Goal: Transaction & Acquisition: Purchase product/service

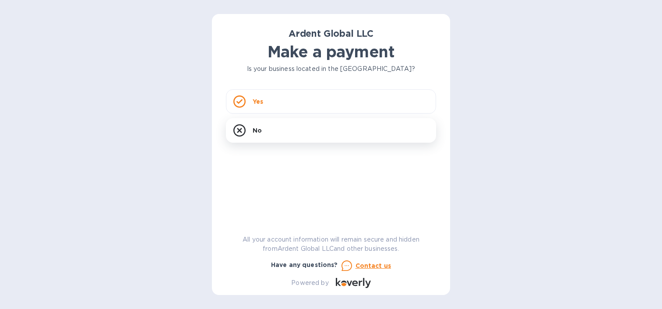
scroll to position [3833, 0]
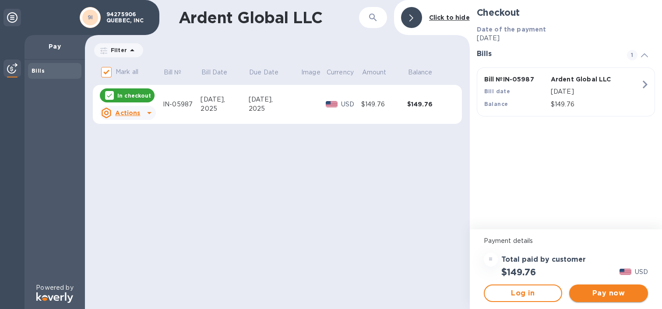
click at [618, 294] on span "Pay now" at bounding box center [609, 293] width 65 height 11
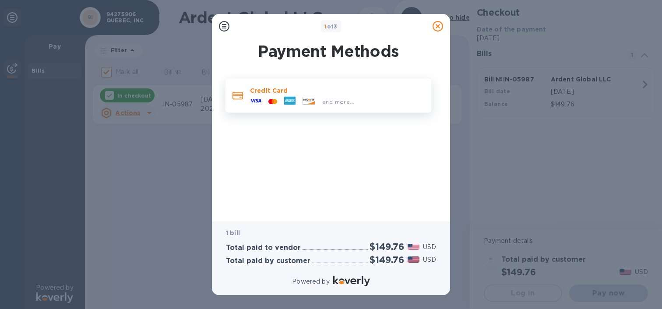
click at [290, 103] on icon at bounding box center [289, 101] width 11 height 8
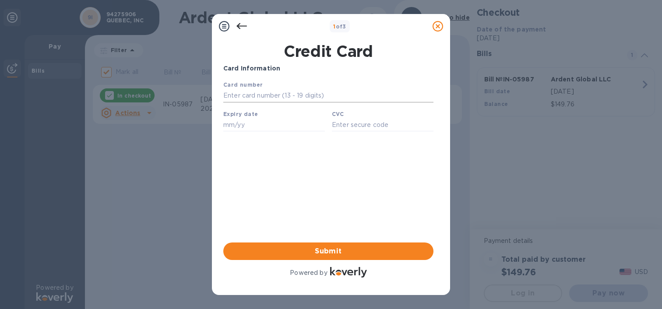
click at [279, 99] on input "text" at bounding box center [328, 95] width 210 height 13
click at [317, 94] on input "text" at bounding box center [328, 95] width 210 height 13
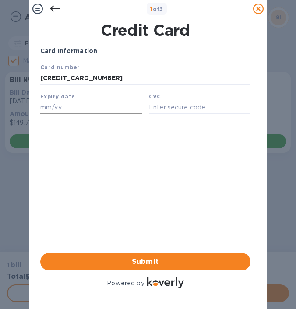
type input "[CREDIT_CARD_NUMBER]"
click at [59, 108] on input "text" at bounding box center [91, 107] width 102 height 13
click at [167, 110] on input "text" at bounding box center [200, 107] width 102 height 13
click at [71, 102] on input "07/26" at bounding box center [91, 107] width 102 height 13
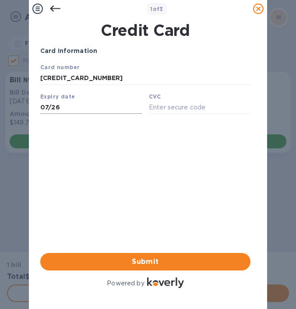
click at [71, 102] on input "07/26" at bounding box center [91, 107] width 102 height 13
type input "12/26"
click at [172, 106] on input "text" at bounding box center [200, 107] width 102 height 13
type input "189"
click at [146, 207] on div "Card Information Your browser does not support iframes Submit Powered by" at bounding box center [145, 168] width 210 height 244
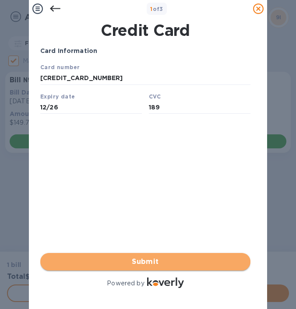
click at [144, 260] on span "Submit" at bounding box center [145, 262] width 196 height 11
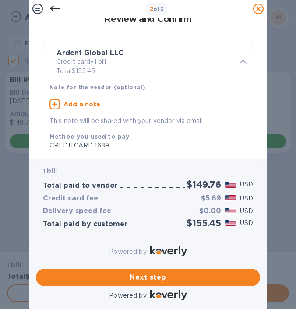
scroll to position [19, 0]
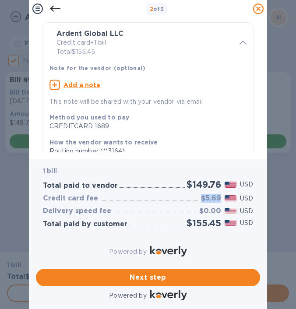
drag, startPoint x: 219, startPoint y: 191, endPoint x: 203, endPoint y: 191, distance: 15.8
click at [203, 195] on h3 "$5.69" at bounding box center [211, 199] width 20 height 8
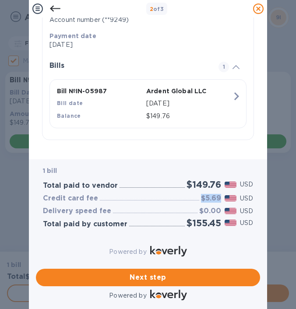
scroll to position [0, 0]
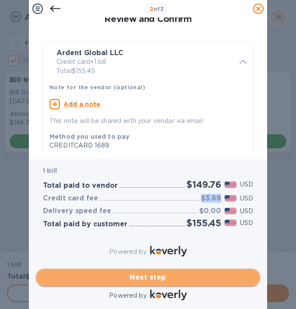
click at [157, 273] on span "Next step" at bounding box center [148, 278] width 210 height 11
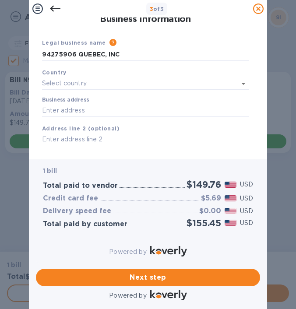
click at [142, 72] on div "Country" at bounding box center [146, 78] width 214 height 29
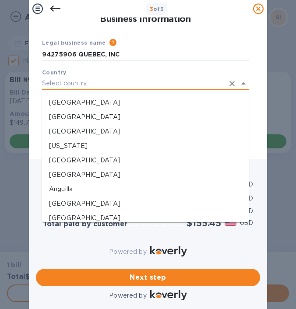
click at [142, 83] on input "text" at bounding box center [133, 83] width 182 height 13
type input "[GEOGRAPHIC_DATA]"
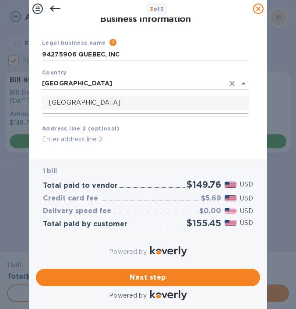
click at [94, 103] on p "[GEOGRAPHIC_DATA]" at bounding box center [145, 102] width 193 height 9
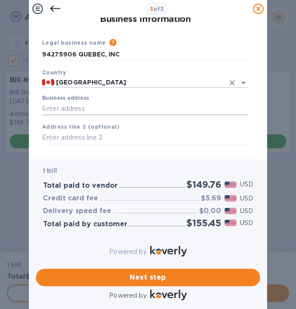
click at [91, 112] on input "Business address" at bounding box center [145, 108] width 207 height 13
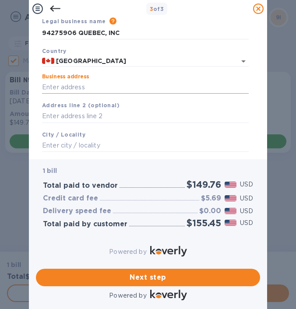
click at [99, 90] on input "Business address" at bounding box center [145, 87] width 207 height 13
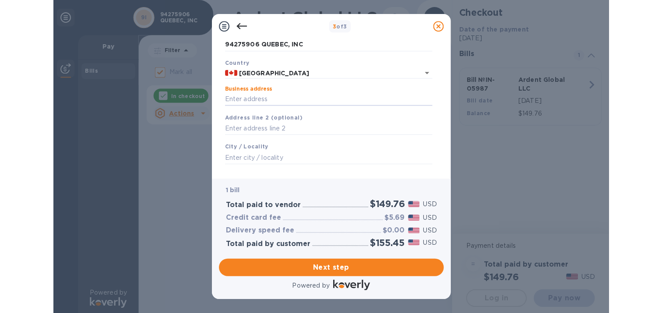
scroll to position [3829, 0]
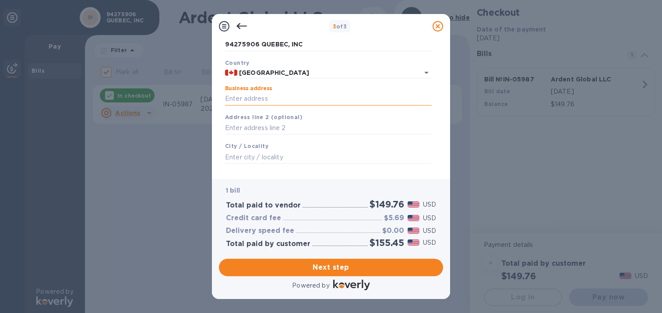
click at [261, 99] on input "Business address" at bounding box center [328, 98] width 207 height 13
click at [262, 95] on input "Business address" at bounding box center [328, 98] width 207 height 13
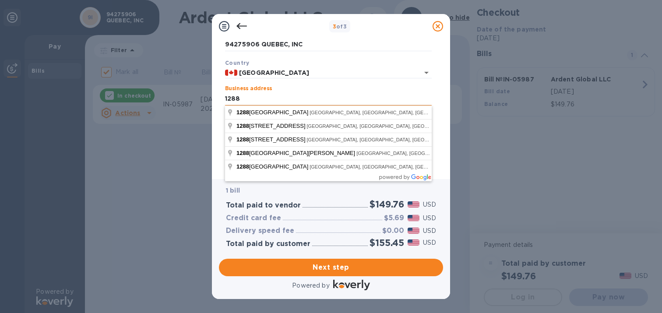
type input "[STREET_ADDRESS]"
click at [353, 98] on input "[STREET_ADDRESS]" at bounding box center [328, 98] width 207 height 13
click button "Save" at bounding box center [0, 0] width 0 height 0
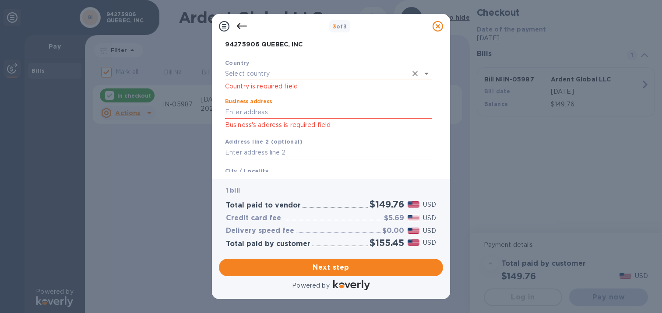
click at [304, 75] on input "text" at bounding box center [316, 73] width 182 height 13
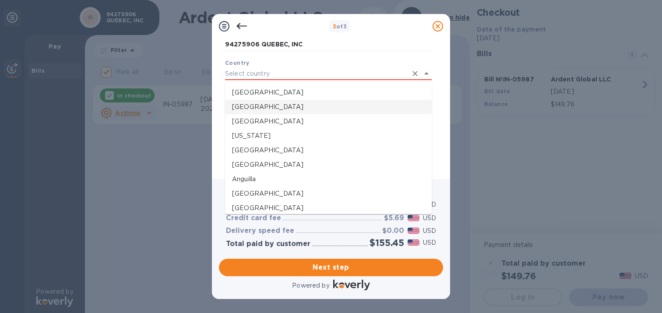
type input "[GEOGRAPHIC_DATA]"
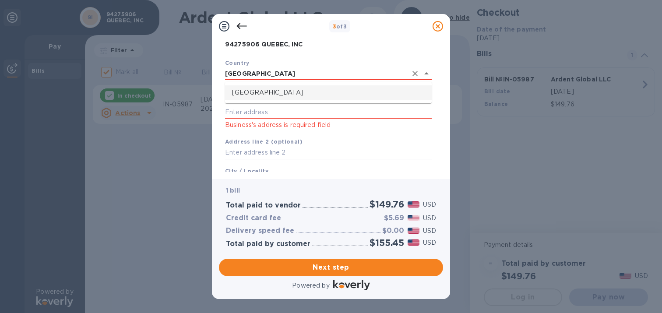
click at [261, 84] on ul "[GEOGRAPHIC_DATA]" at bounding box center [328, 92] width 207 height 21
click at [259, 88] on p "[GEOGRAPHIC_DATA]" at bounding box center [328, 92] width 193 height 9
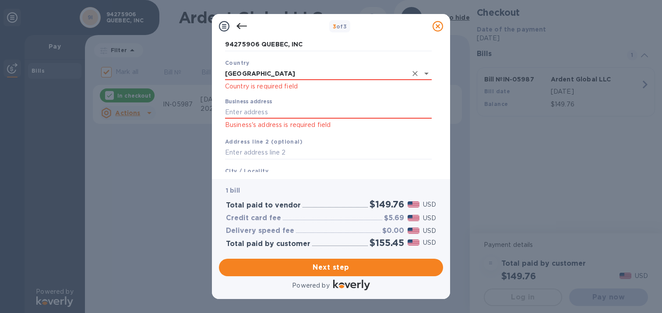
click at [238, 125] on p "Business's address is required field" at bounding box center [328, 125] width 207 height 10
click at [241, 118] on div "Business address Business's address is required field" at bounding box center [328, 113] width 207 height 32
click at [246, 107] on input "Business address" at bounding box center [328, 110] width 207 height 13
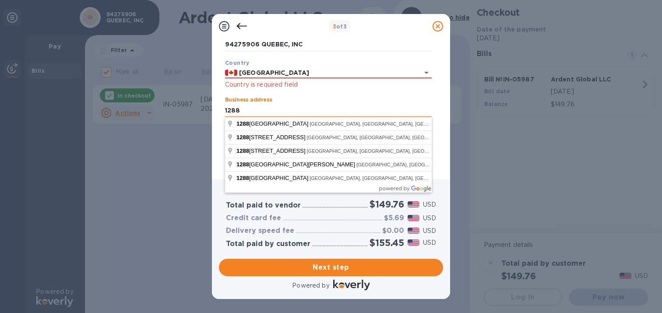
type input "[STREET_ADDRESS]"
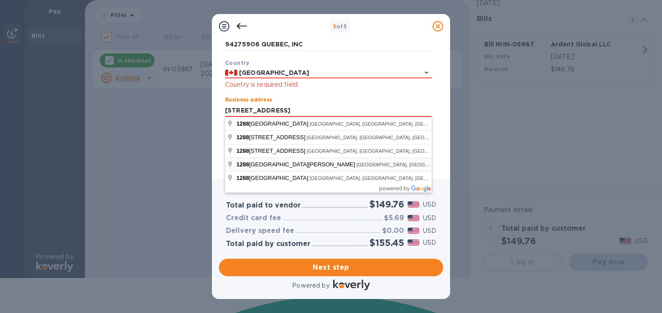
scroll to position [13, 0]
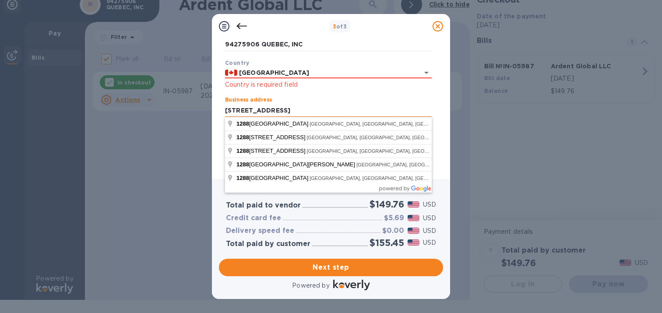
click at [365, 109] on input "[STREET_ADDRESS]" at bounding box center [328, 110] width 207 height 13
click at [241, 106] on input "[STREET_ADDRESS]" at bounding box center [328, 110] width 207 height 13
click at [330, 107] on input "[STREET_ADDRESS]" at bounding box center [328, 110] width 207 height 13
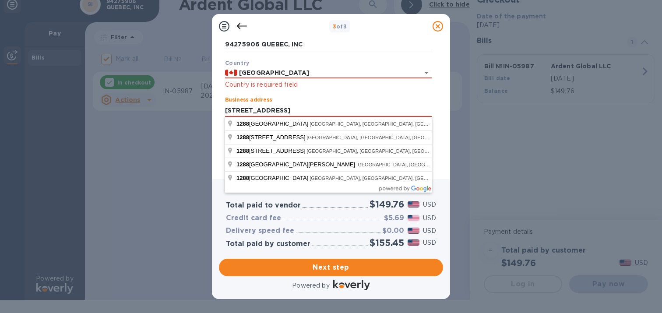
click at [436, 151] on div "Business Information Legal business name Please provide the legal name that app…" at bounding box center [331, 106] width 224 height 134
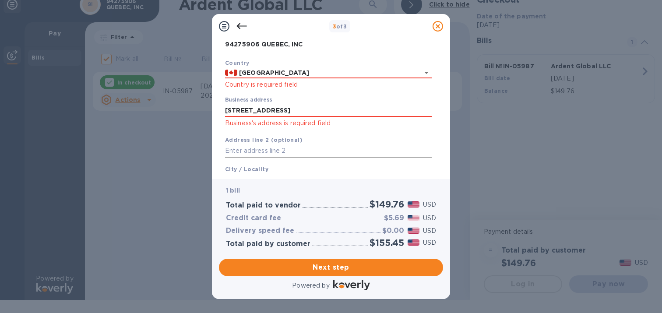
click at [338, 151] on input "text" at bounding box center [328, 151] width 207 height 13
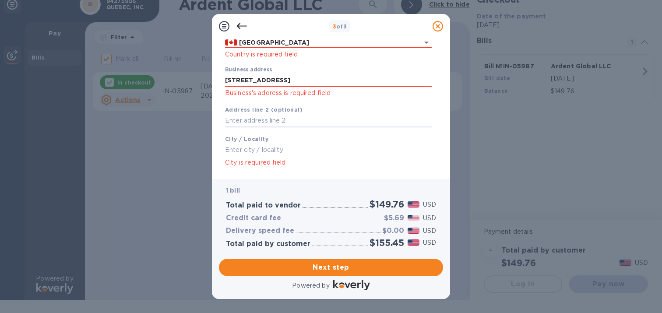
click at [308, 148] on input "text" at bounding box center [328, 150] width 207 height 13
type input "m"
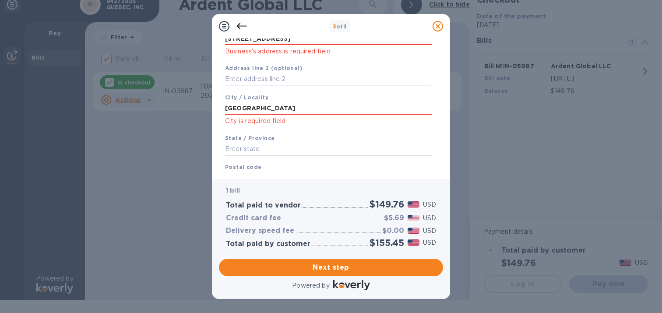
type input "[GEOGRAPHIC_DATA]"
click at [295, 147] on input "text" at bounding box center [328, 148] width 207 height 13
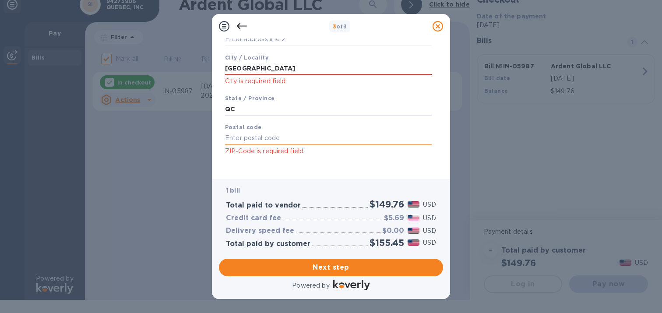
type input "QC"
click at [273, 136] on input "text" at bounding box center [328, 138] width 207 height 13
type input "h"
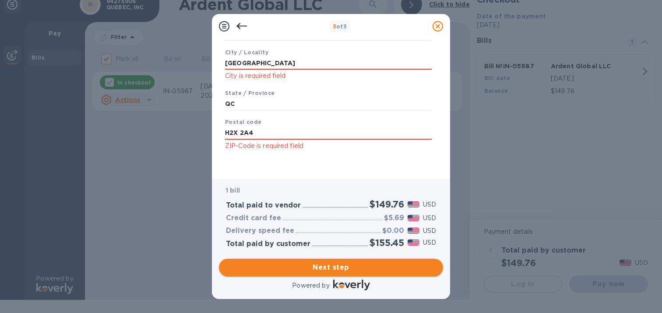
type input "H2X 2A4"
click at [337, 271] on span "Next step" at bounding box center [331, 267] width 210 height 11
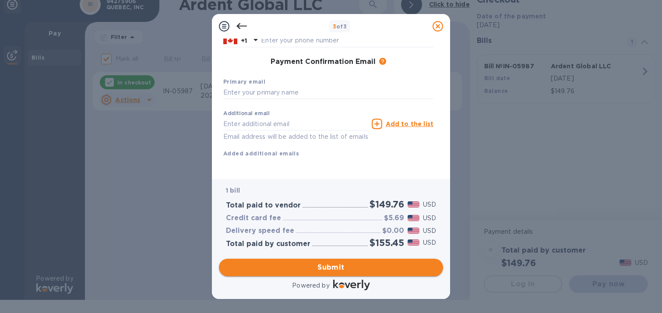
scroll to position [137, 0]
click at [323, 88] on input "text" at bounding box center [328, 92] width 210 height 13
click at [321, 86] on input "[EMAIL_ADDRESS][DOMAIN_NAME]" at bounding box center [328, 92] width 210 height 13
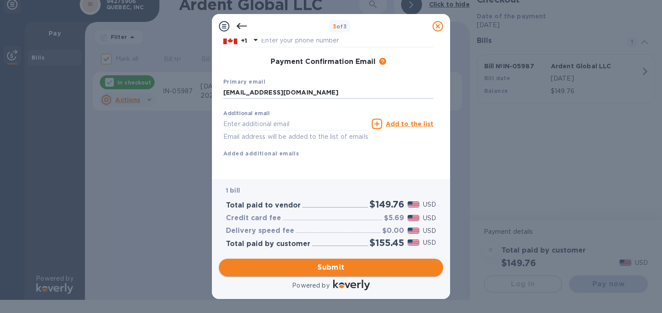
type input "[EMAIL_ADDRESS][DOMAIN_NAME]"
click at [355, 267] on span "Submit" at bounding box center [331, 267] width 210 height 11
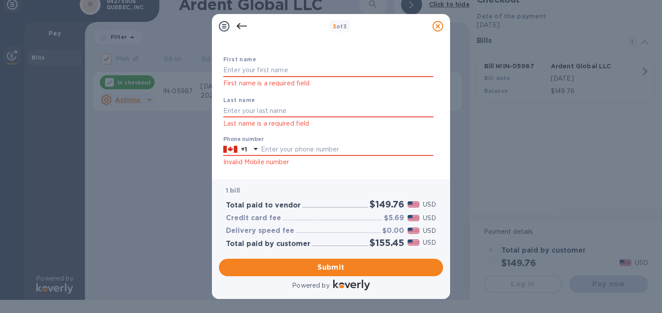
scroll to position [0, 0]
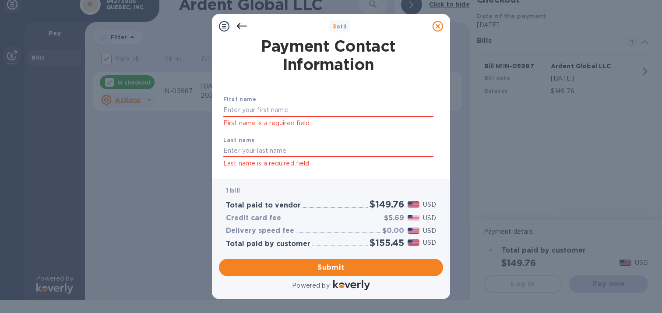
click at [266, 103] on div "First name First name is a required field" at bounding box center [328, 111] width 217 height 41
click at [257, 111] on input "text" at bounding box center [328, 110] width 210 height 13
click at [252, 150] on input "text" at bounding box center [328, 151] width 210 height 13
click at [255, 102] on div "First name [PERSON_NAME] First name is a required field" at bounding box center [328, 111] width 217 height 41
click at [255, 106] on input "[PERSON_NAME]" at bounding box center [328, 110] width 210 height 13
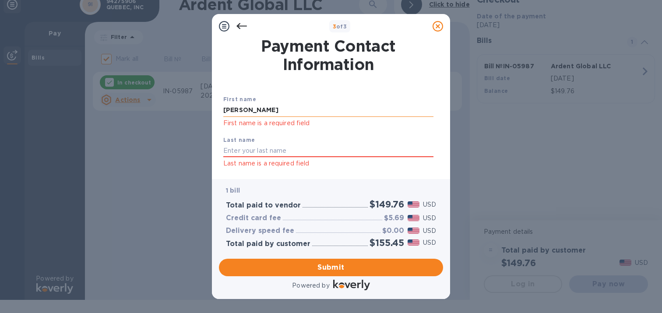
click at [255, 106] on input "[PERSON_NAME]" at bounding box center [328, 110] width 210 height 13
click at [253, 109] on input "[PERSON_NAME]" at bounding box center [328, 110] width 210 height 13
type input "[PERSON_NAME]"
click at [248, 152] on input "text" at bounding box center [328, 151] width 210 height 13
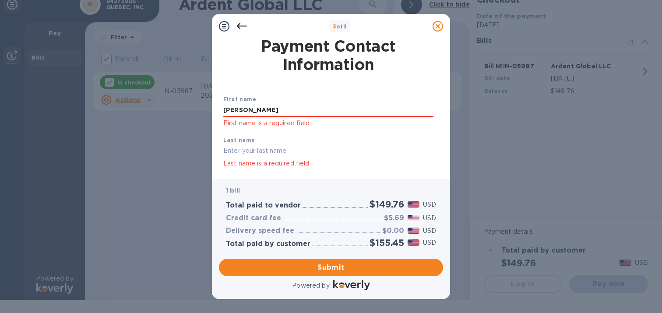
paste input "Nakhle"
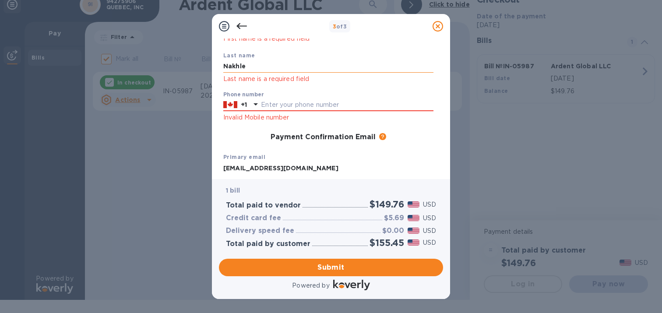
scroll to position [83, 0]
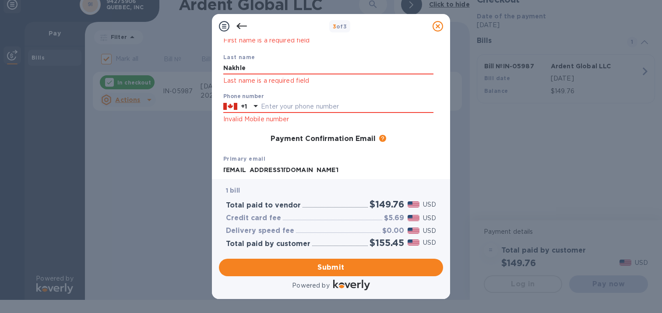
type input "Nakhle"
click at [261, 115] on p "Invalid Mobile number" at bounding box center [328, 119] width 210 height 10
click at [269, 110] on input "text" at bounding box center [347, 106] width 173 height 13
type input "5145623187"
type input "[EMAIL_ADDRESS][DOMAIN_NAME]"
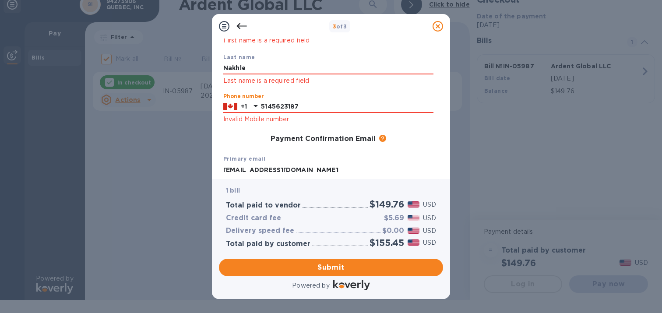
scroll to position [171, 0]
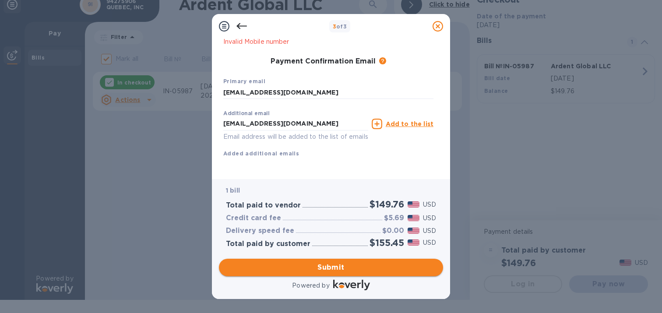
click at [353, 266] on span "Submit" at bounding box center [331, 267] width 210 height 11
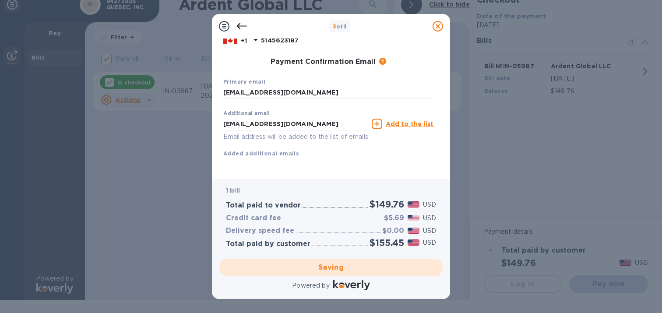
checkbox input "false"
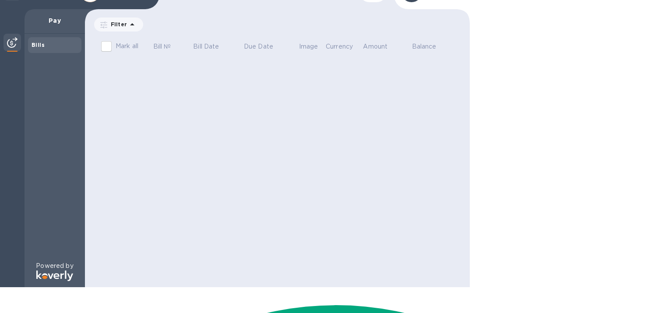
scroll to position [0, 0]
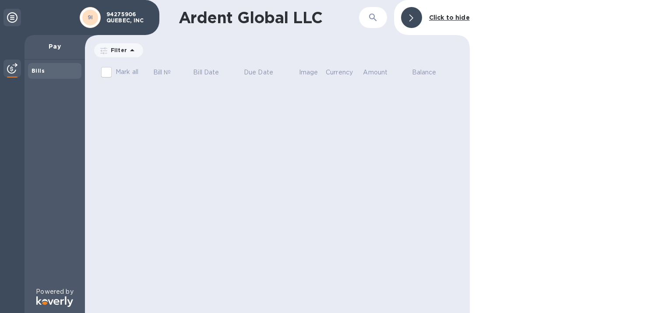
click at [417, 16] on div at bounding box center [411, 17] width 21 height 21
